Goal: Information Seeking & Learning: Find specific fact

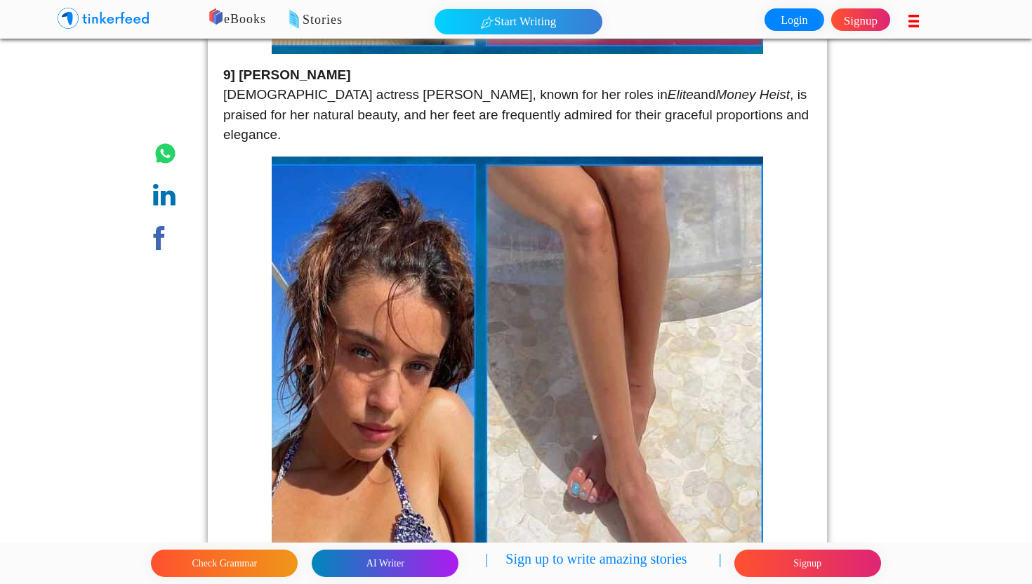
scroll to position [1119, 0]
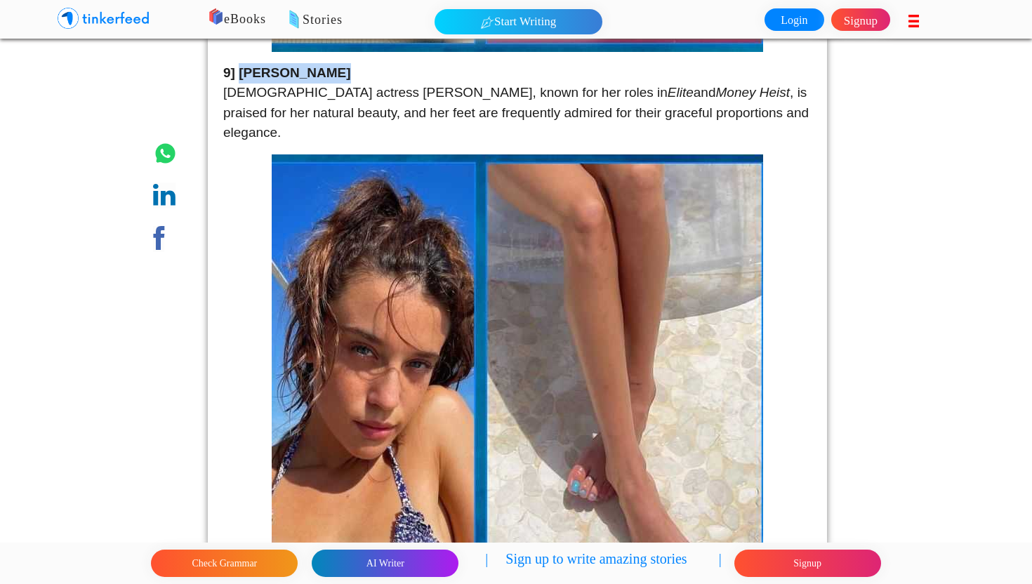
drag, startPoint x: 241, startPoint y: 75, endPoint x: 329, endPoint y: 69, distance: 88.0
click at [329, 69] on strong "9] [PERSON_NAME]" at bounding box center [287, 72] width 128 height 15
copy strong "[PERSON_NAME]"
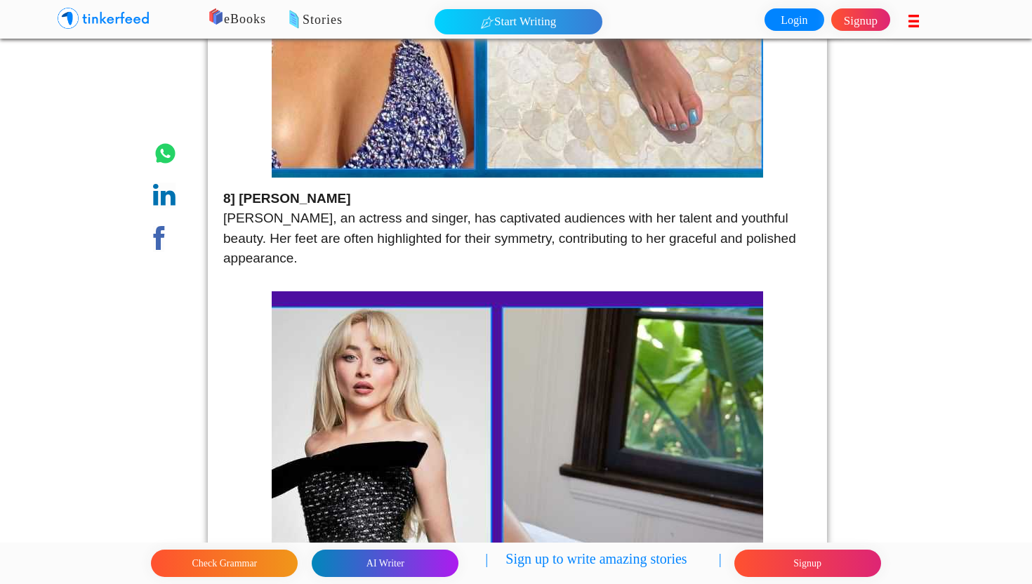
scroll to position [1588, 0]
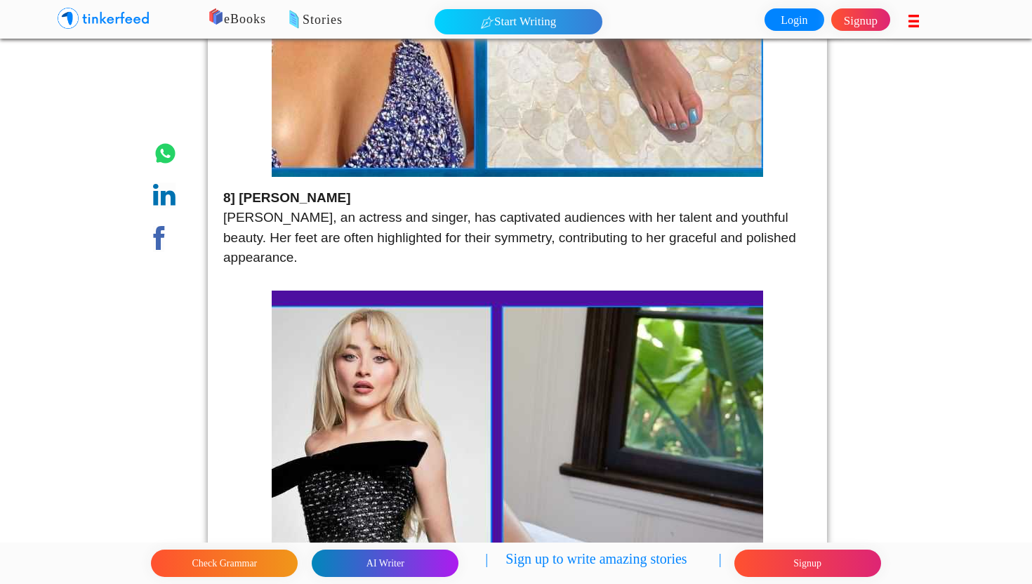
drag, startPoint x: 241, startPoint y: 178, endPoint x: 374, endPoint y: 179, distance: 133.4
click at [374, 188] on p "8] [PERSON_NAME] [PERSON_NAME], an actress and singer, has captivated audiences…" at bounding box center [517, 228] width 588 height 80
copy strong "[PERSON_NAME]"
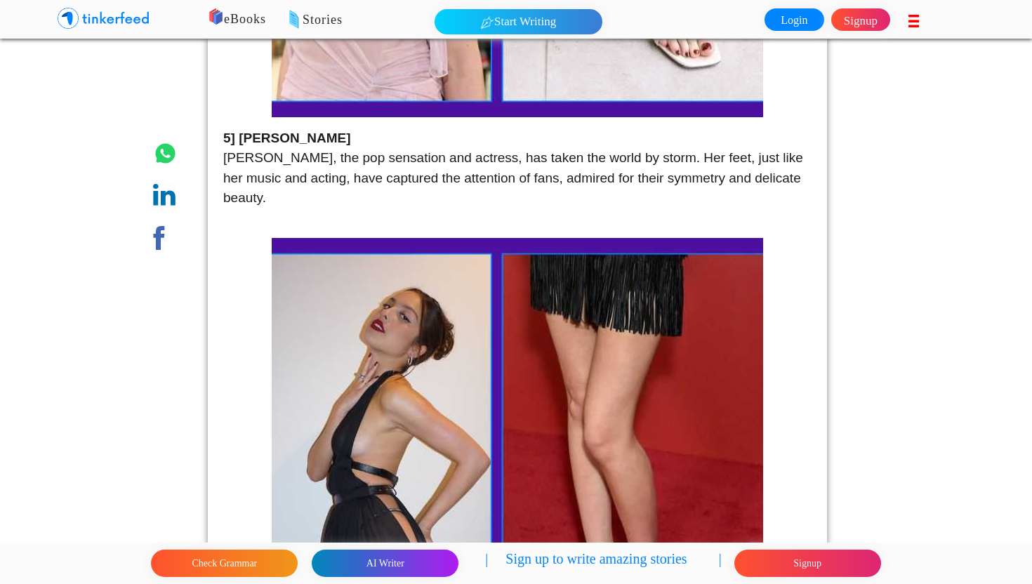
scroll to position [3450, 0]
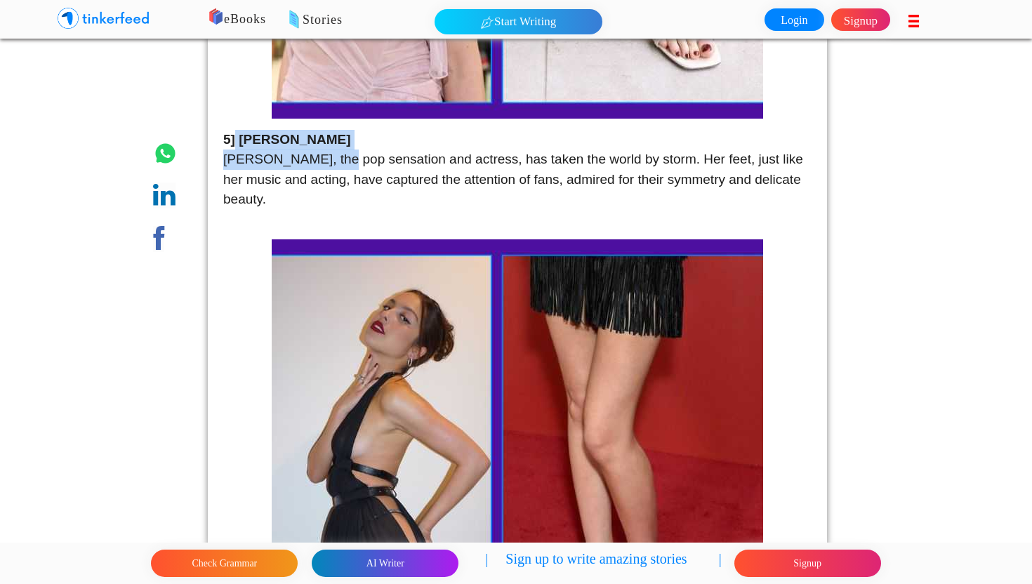
drag, startPoint x: 237, startPoint y: 121, endPoint x: 326, endPoint y: 130, distance: 88.9
click at [326, 130] on p "5] [PERSON_NAME] [PERSON_NAME], the pop sensation and actress, has taken the wo…" at bounding box center [517, 170] width 588 height 80
click at [327, 130] on p "5] [PERSON_NAME] [PERSON_NAME], the pop sensation and actress, has taken the wo…" at bounding box center [517, 170] width 588 height 80
click at [320, 132] on strong "5] [PERSON_NAME]" at bounding box center [287, 139] width 128 height 15
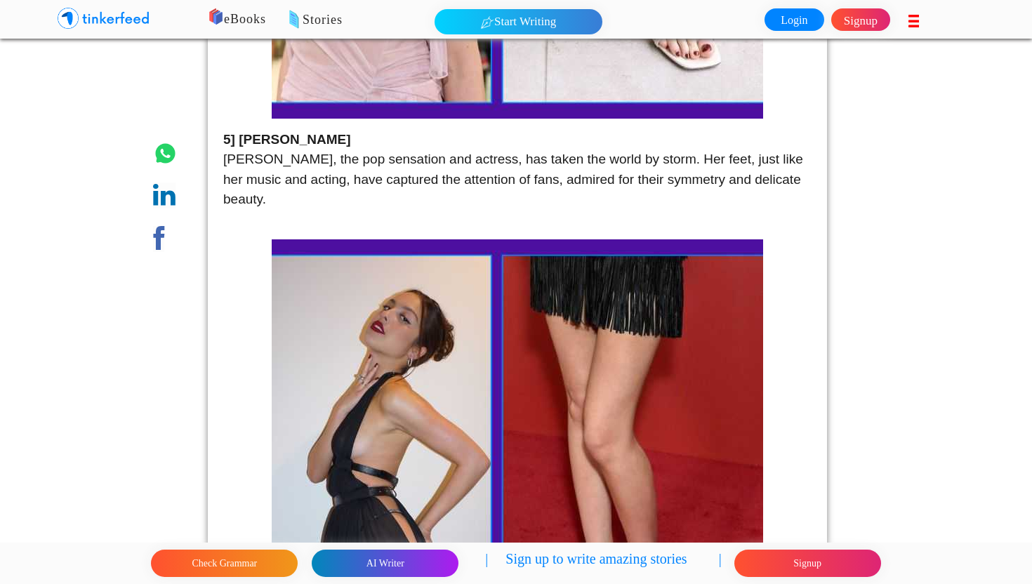
click at [320, 132] on strong "5] [PERSON_NAME]" at bounding box center [287, 139] width 128 height 15
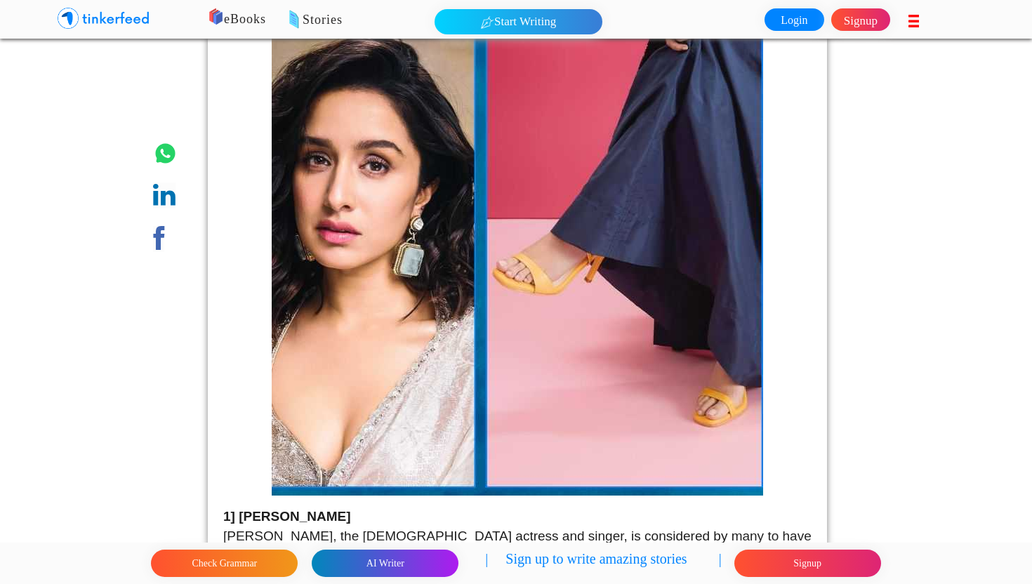
scroll to position [5477, 0]
